Goal: Task Accomplishment & Management: Complete application form

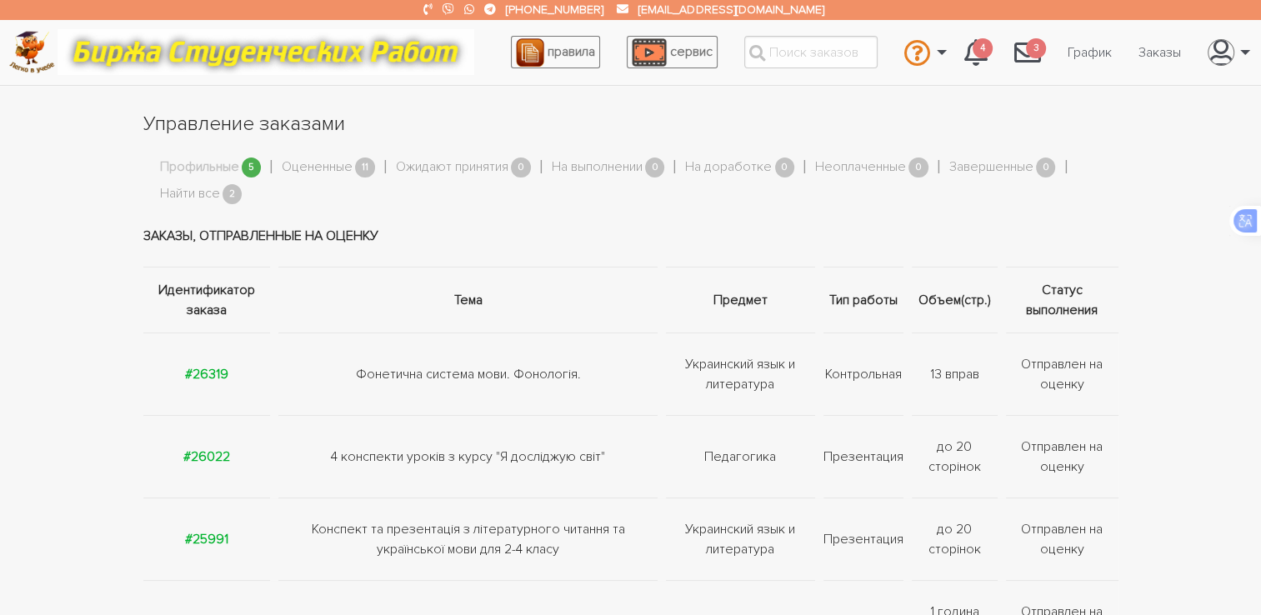
click at [225, 164] on link "Профильные" at bounding box center [199, 168] width 79 height 22
click at [207, 377] on strong "#26319" at bounding box center [206, 374] width 43 height 17
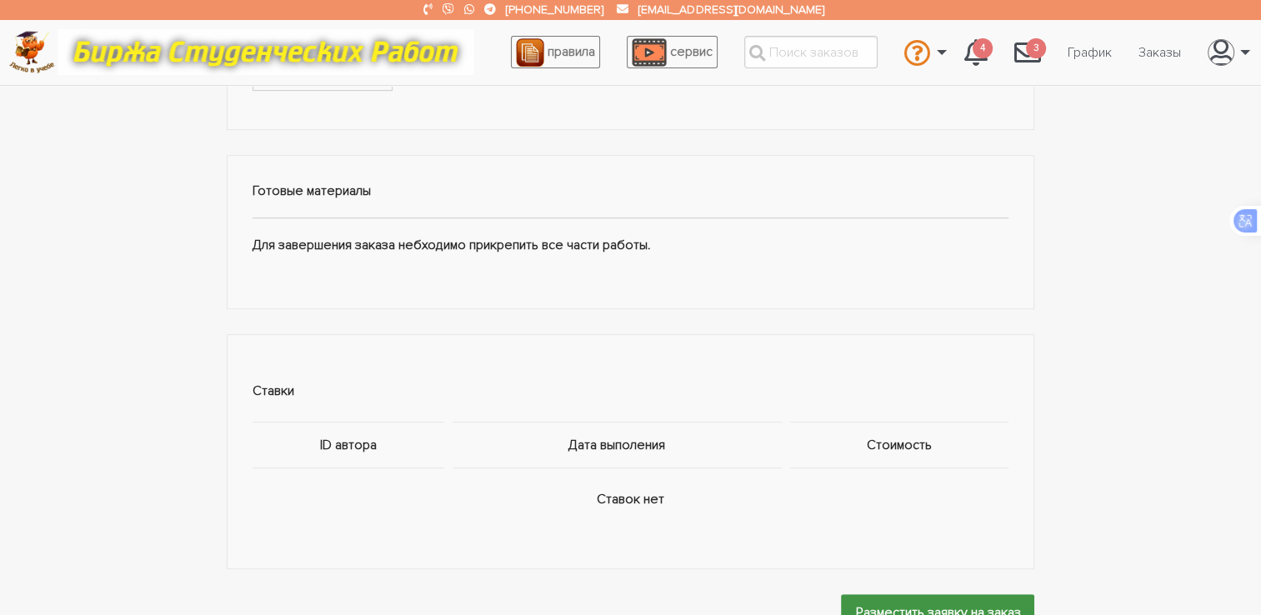
scroll to position [888, 0]
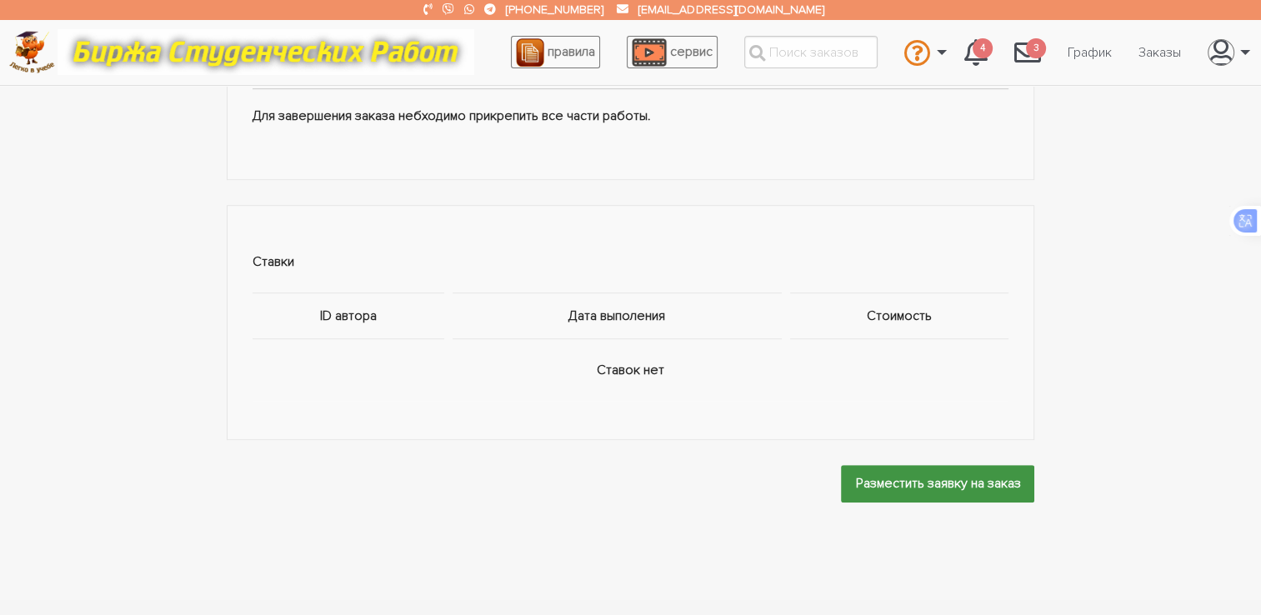
click at [926, 482] on input "Разместить заявку на заказ" at bounding box center [937, 483] width 193 height 37
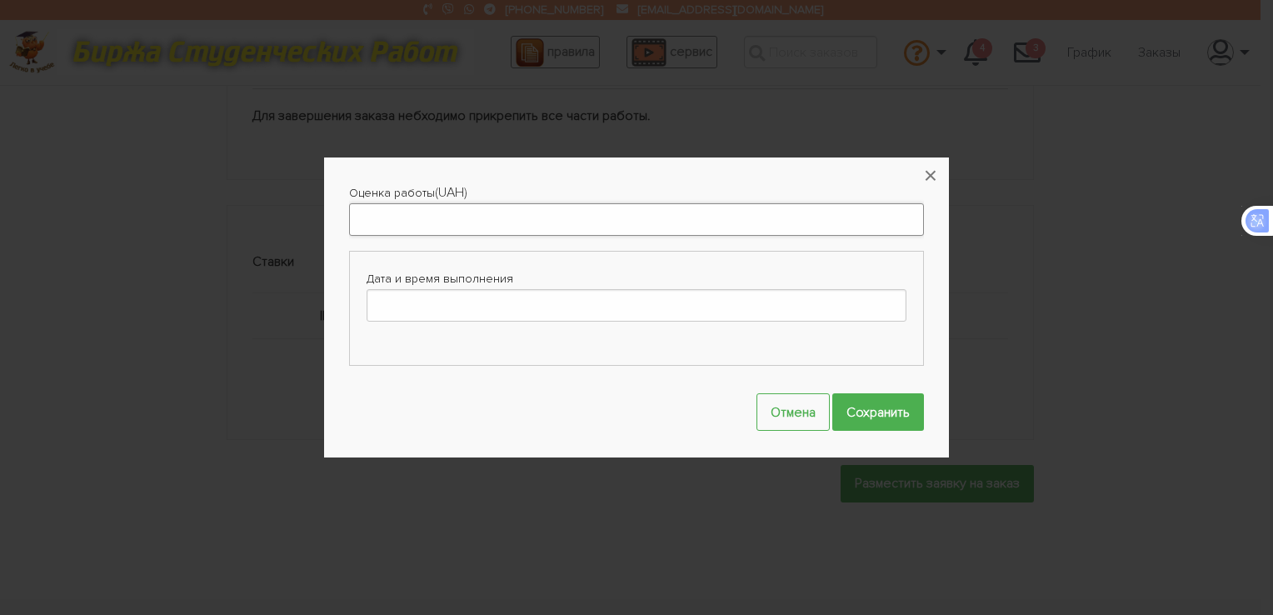
click at [457, 221] on input "Оценка работы" at bounding box center [636, 219] width 575 height 32
click at [929, 177] on button "×" at bounding box center [930, 175] width 37 height 37
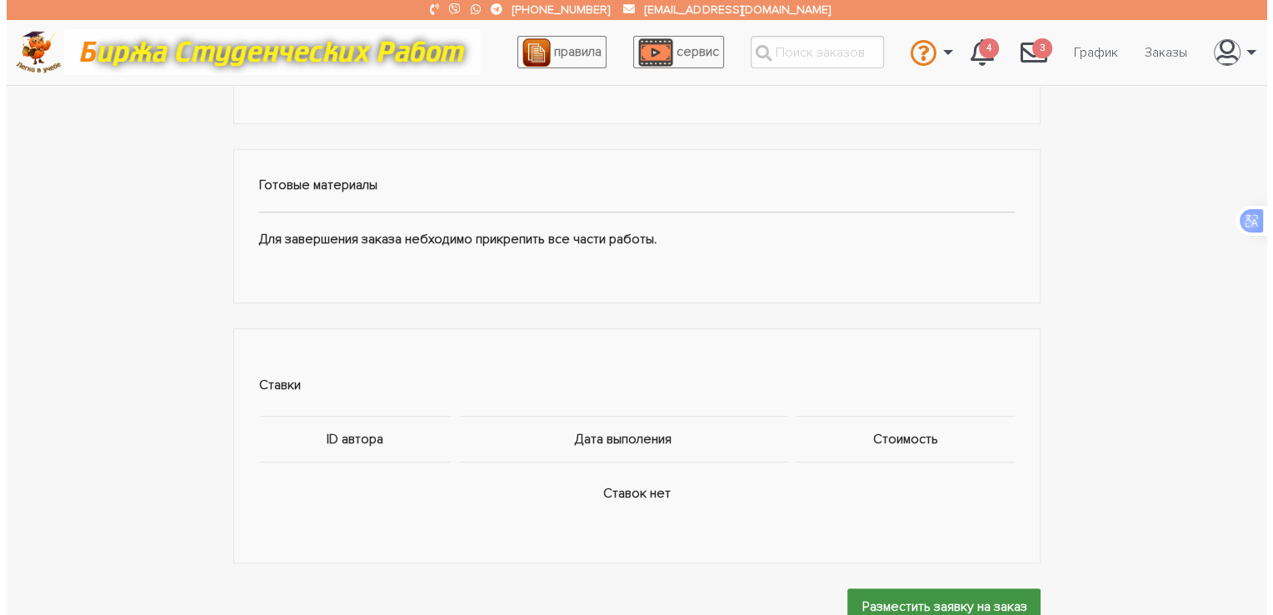
scroll to position [1000, 0]
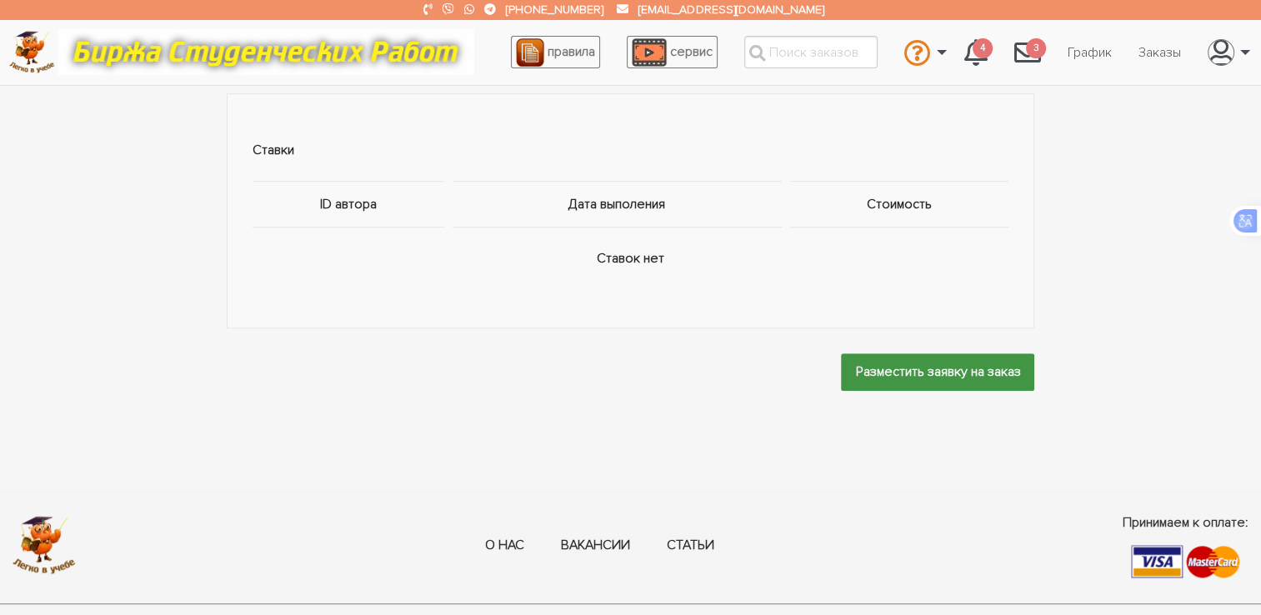
click at [923, 363] on input "Разместить заявку на заказ" at bounding box center [937, 371] width 193 height 37
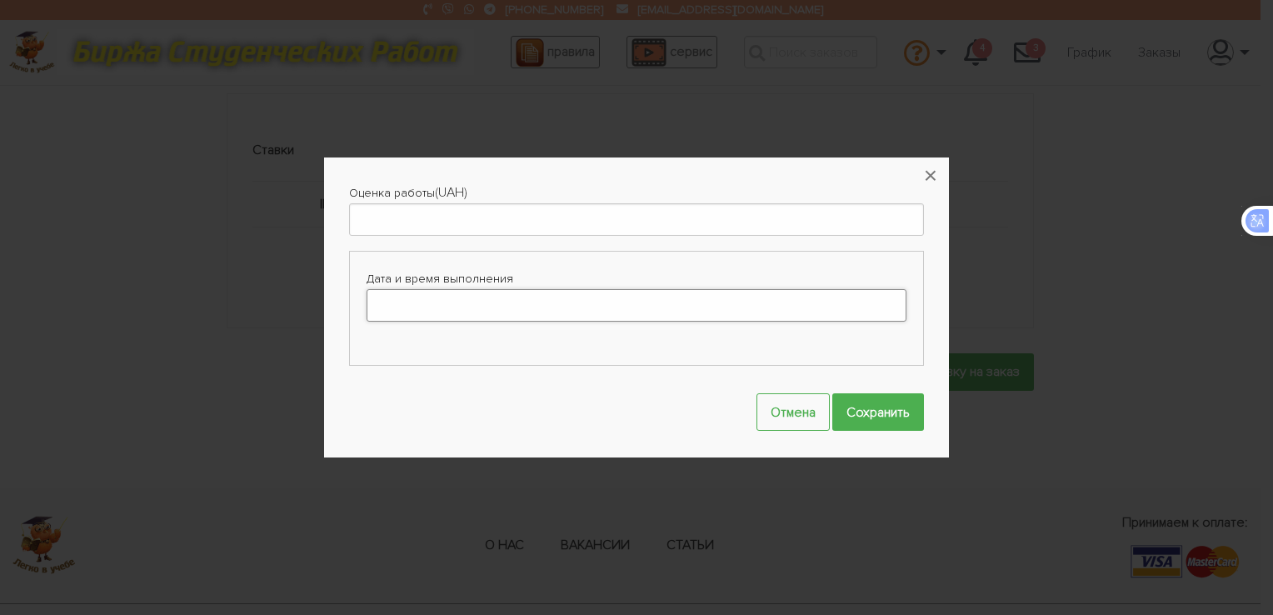
drag, startPoint x: 460, startPoint y: 301, endPoint x: 442, endPoint y: 299, distance: 18.4
click at [461, 301] on input "Дата и время выполнения" at bounding box center [637, 305] width 540 height 32
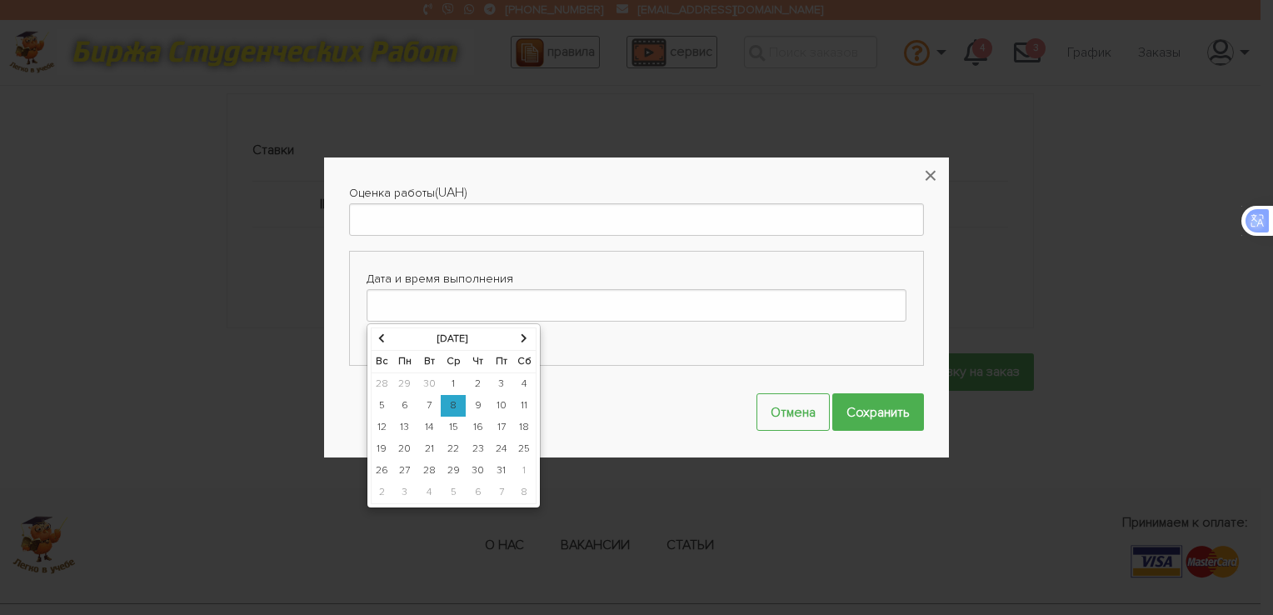
click at [480, 398] on td "9" at bounding box center [478, 406] width 24 height 22
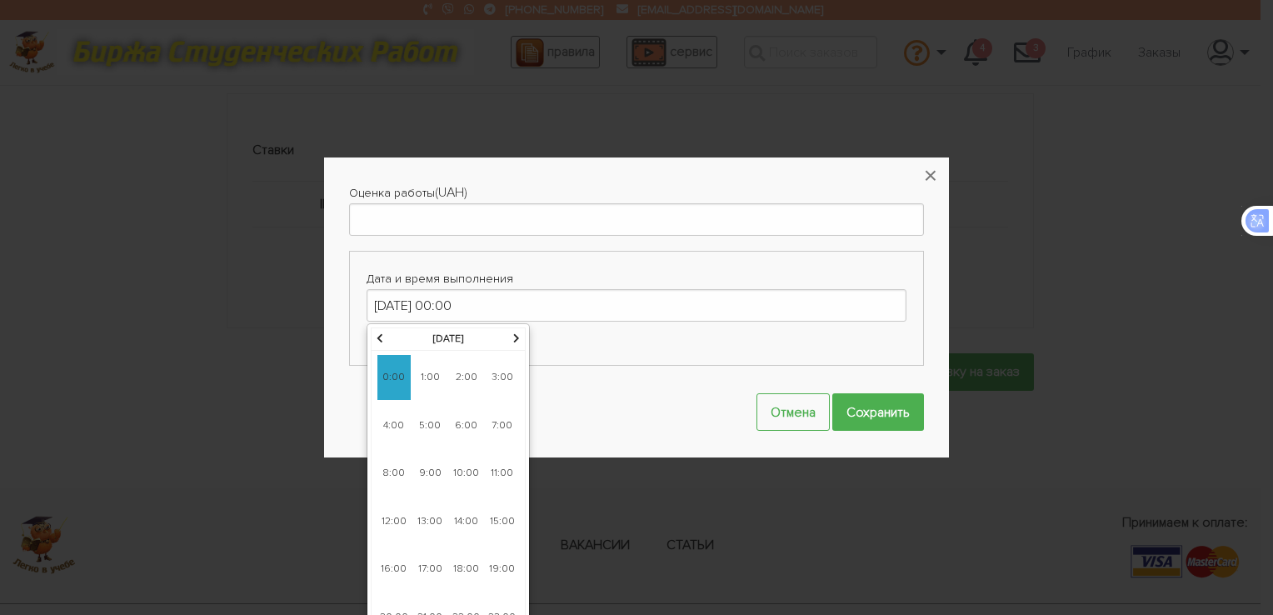
click at [461, 522] on span "14:00" at bounding box center [466, 521] width 33 height 45
type input "09-10-2025 14:00"
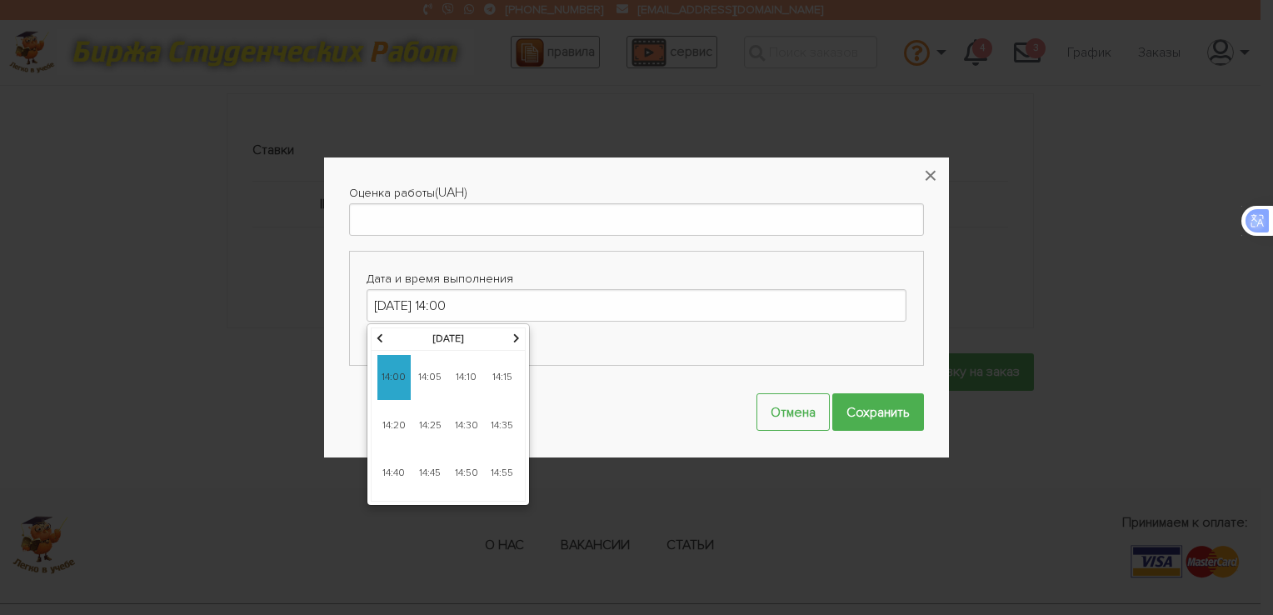
click at [402, 392] on span "14:00" at bounding box center [393, 377] width 33 height 45
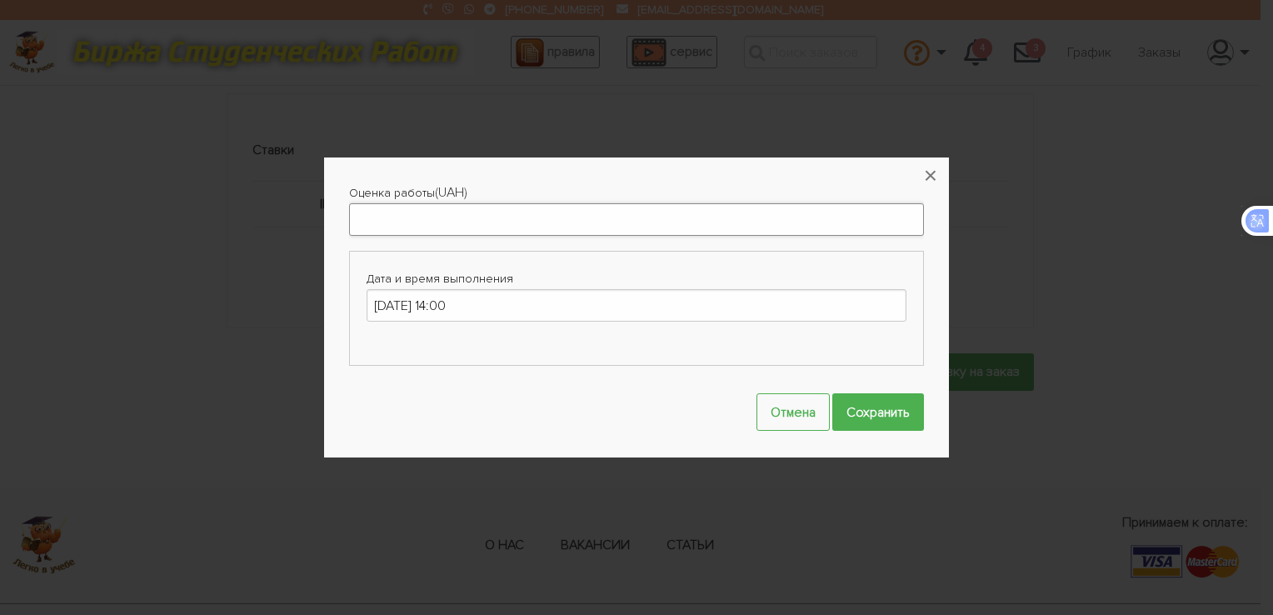
click at [418, 223] on input "Оценка работы" at bounding box center [636, 219] width 575 height 32
type input "1300"
click at [870, 422] on input "Сохранить" at bounding box center [878, 411] width 92 height 37
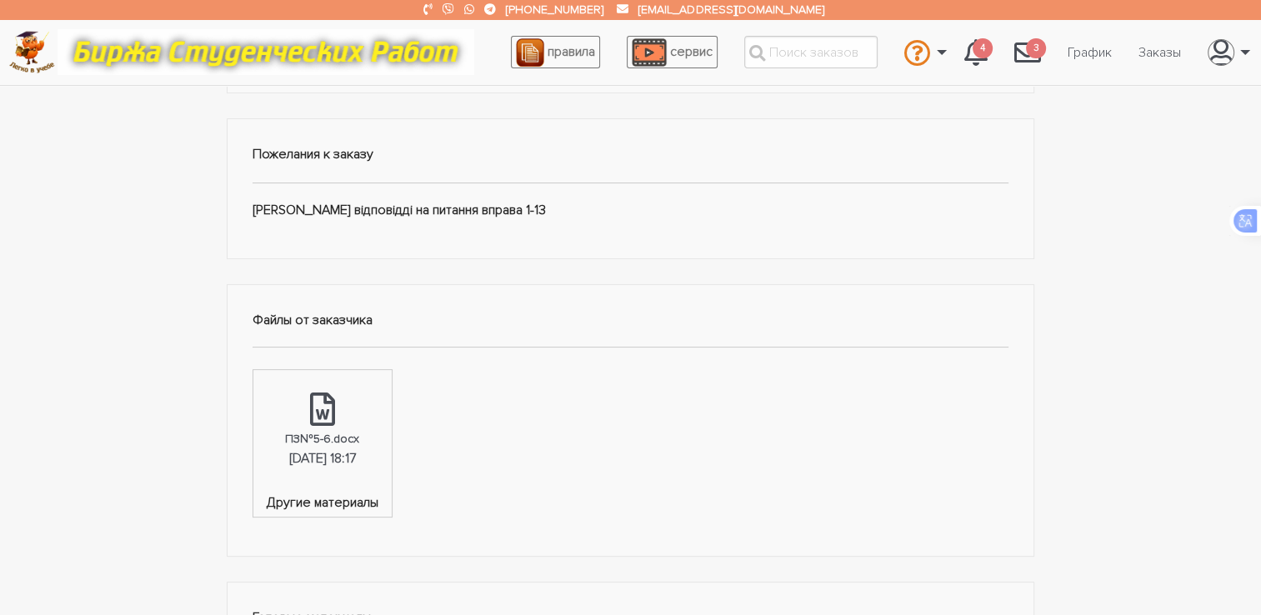
scroll to position [0, 0]
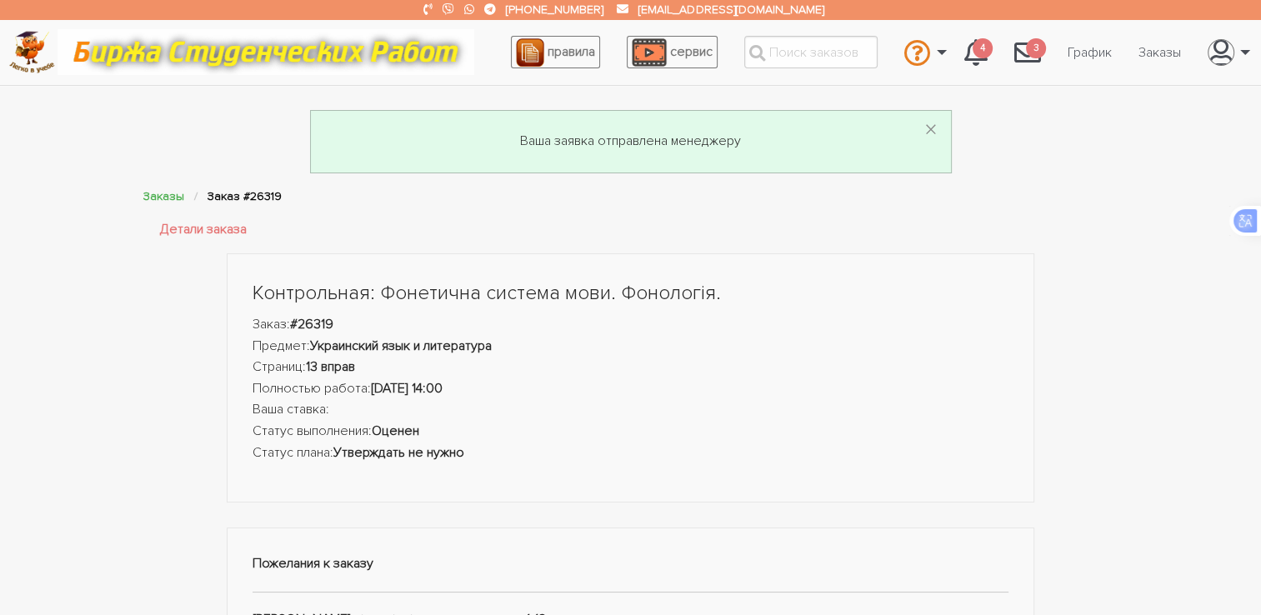
click at [171, 203] on li "Заказы" at bounding box center [175, 196] width 64 height 19
click at [167, 197] on link "Заказы" at bounding box center [163, 196] width 41 height 14
